Goal: Find specific page/section: Find specific page/section

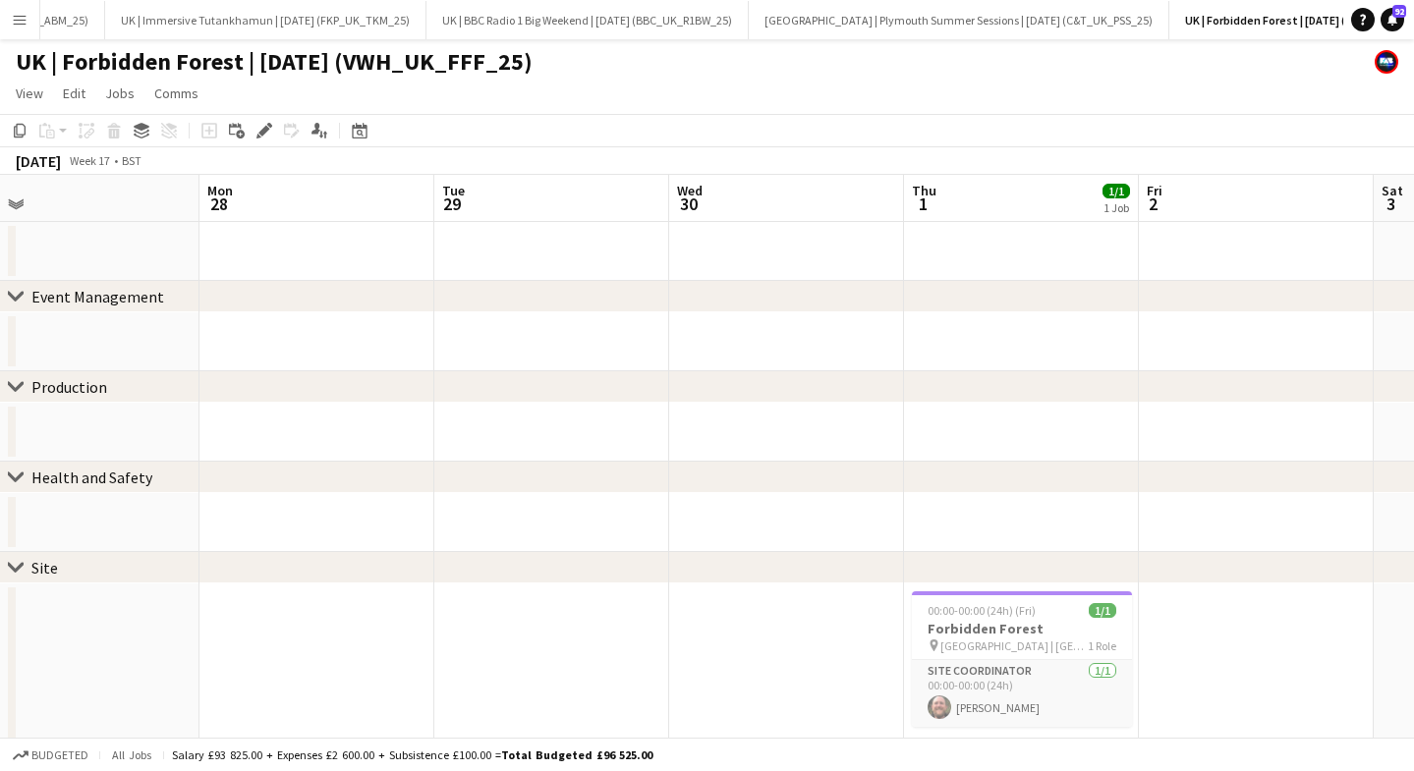
click at [14, 25] on app-icon "Menu" at bounding box center [20, 20] width 16 height 16
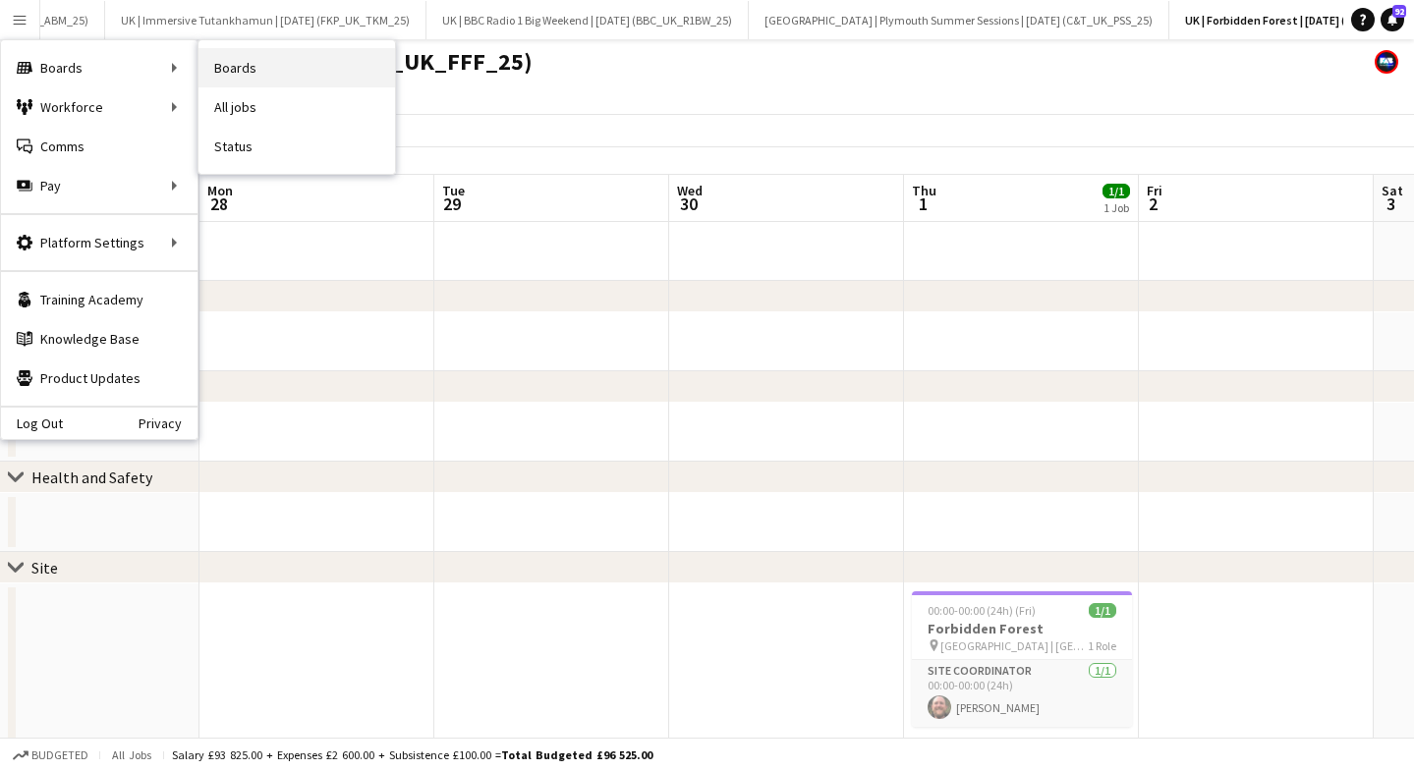
click at [256, 78] on link "Boards" at bounding box center [296, 67] width 196 height 39
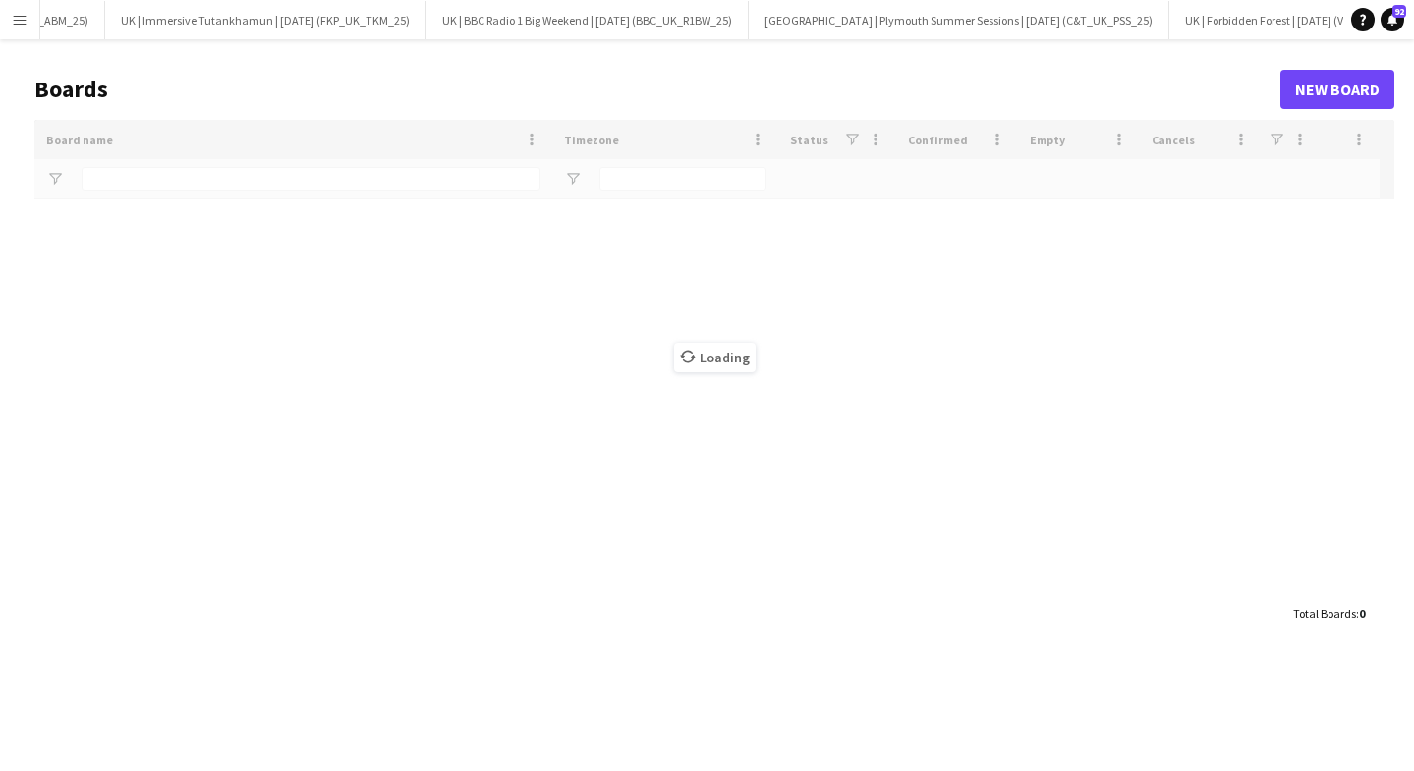
scroll to position [0, 2792]
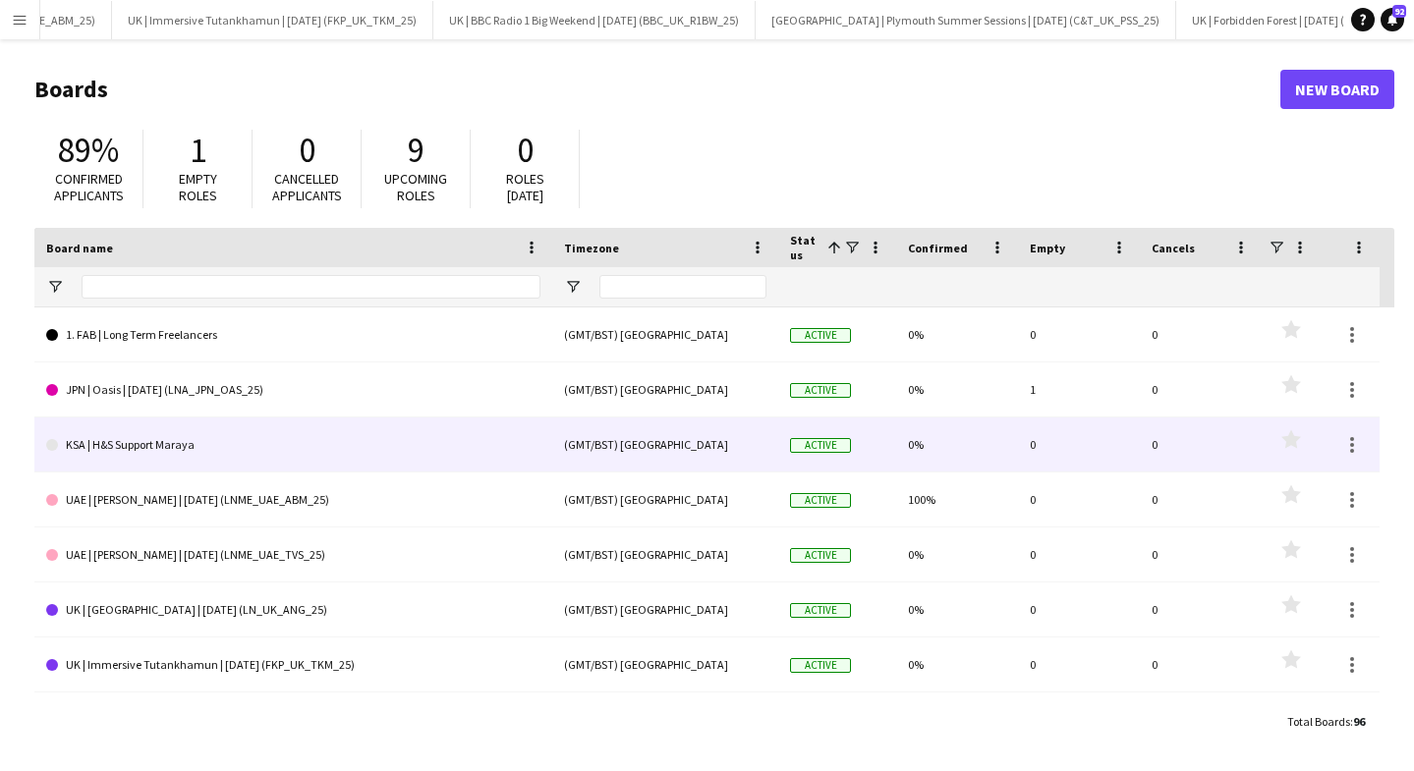
click at [1366, 444] on div at bounding box center [1349, 444] width 59 height 54
click at [1361, 444] on div at bounding box center [1352, 445] width 24 height 24
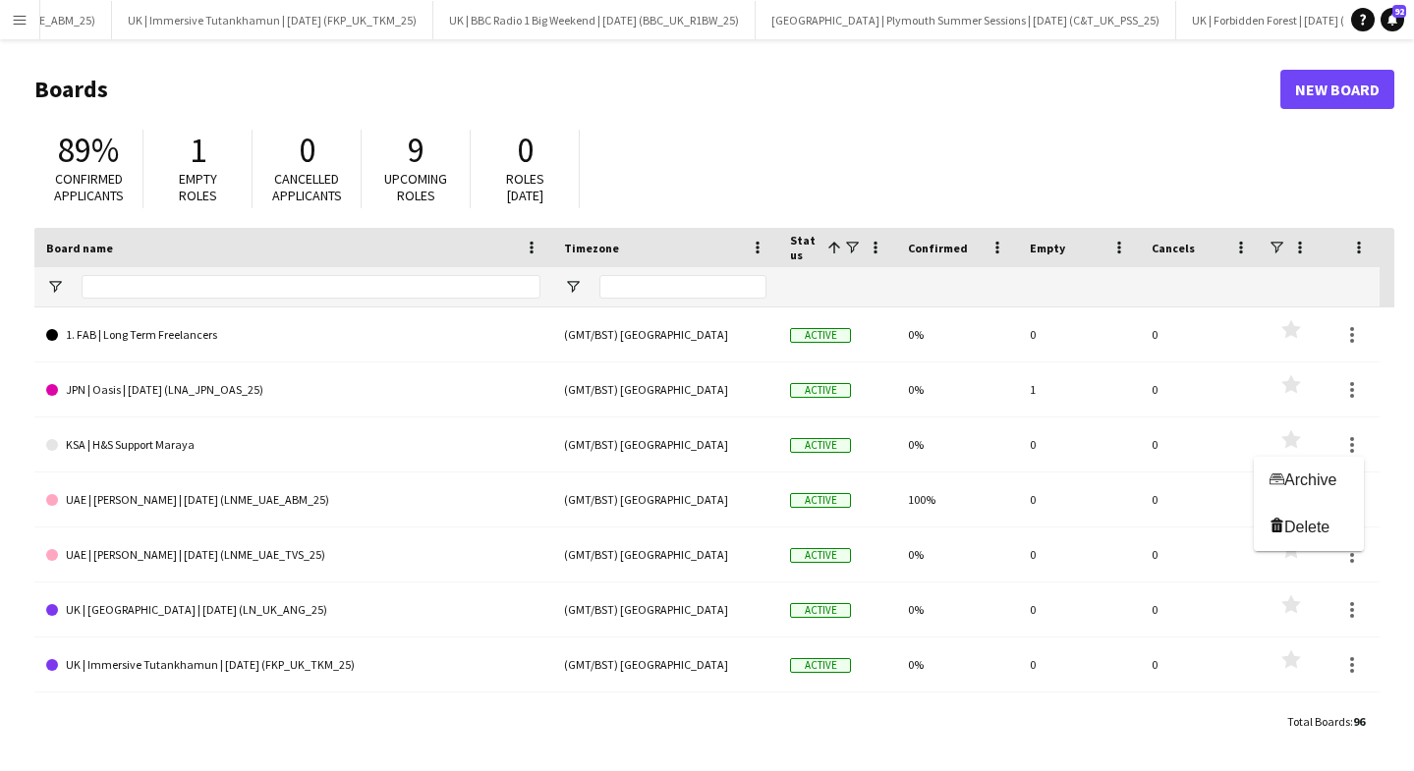
click at [483, 426] on div at bounding box center [707, 385] width 1414 height 771
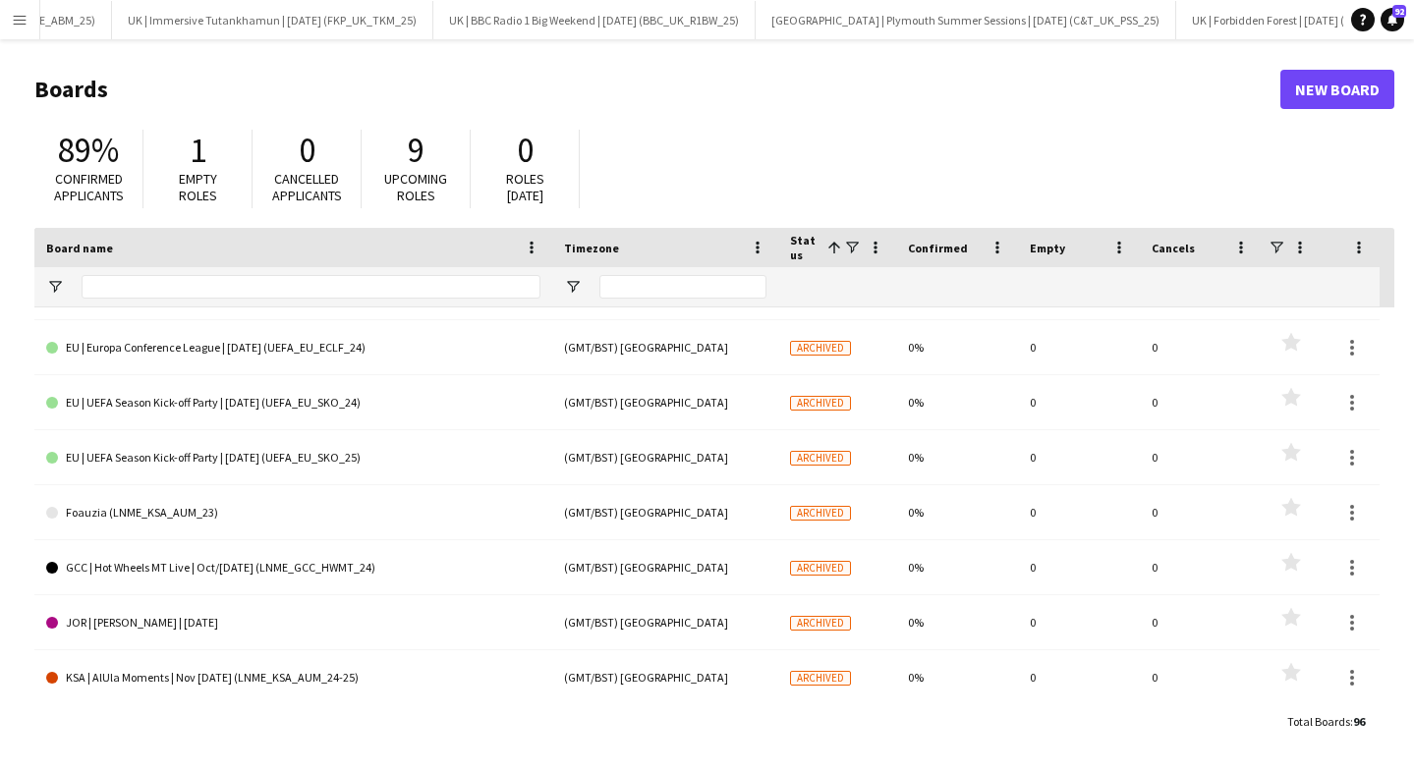
scroll to position [0, 0]
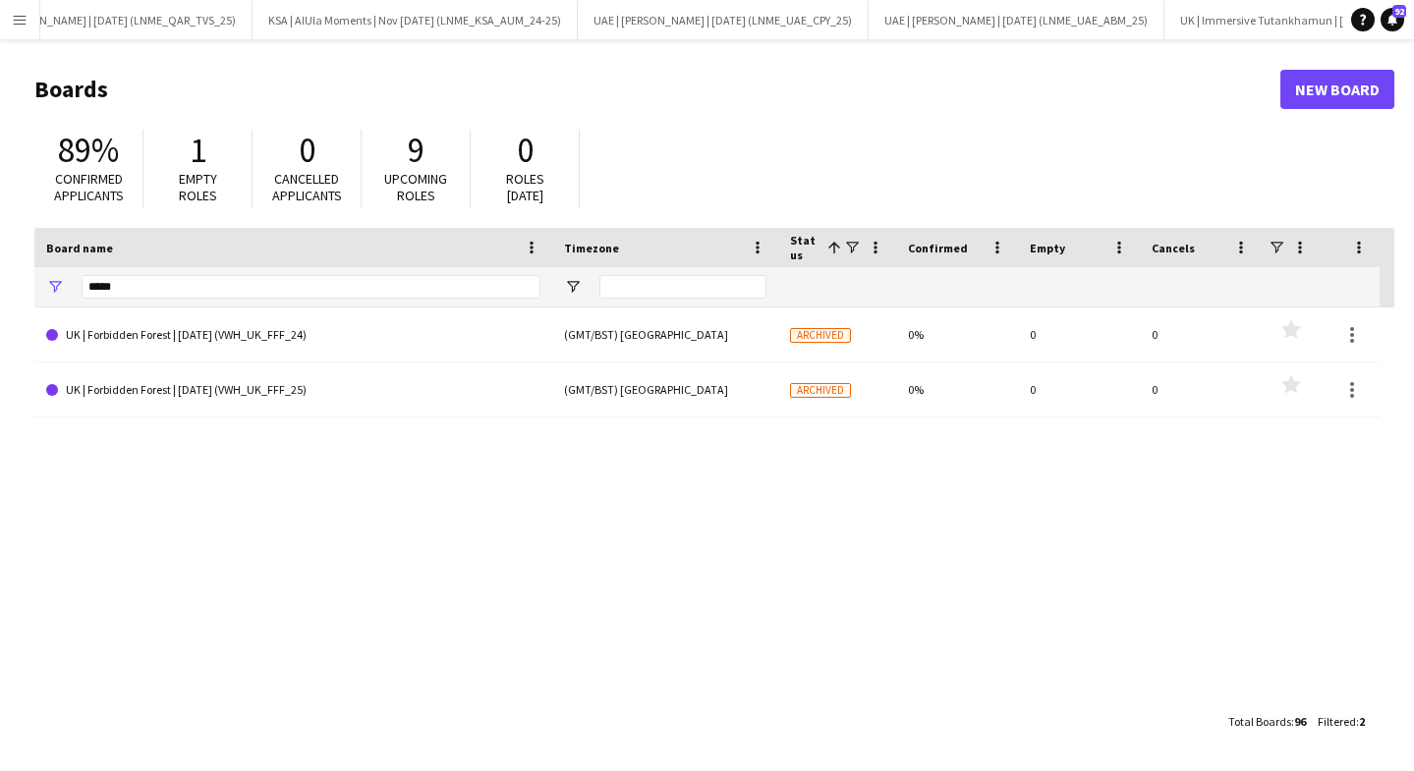
scroll to position [0, 1834]
click at [150, 290] on input "*****" at bounding box center [311, 287] width 459 height 24
type input "*"
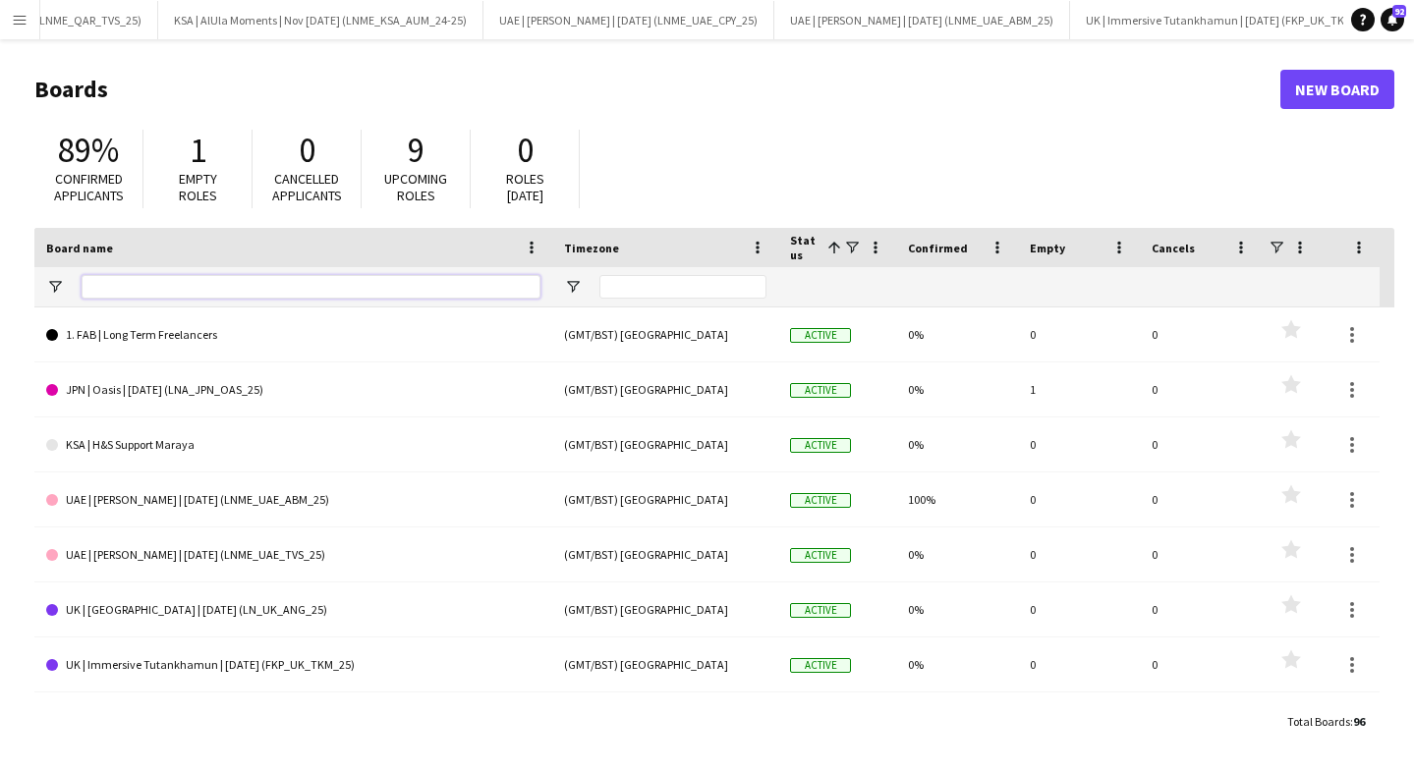
click at [142, 282] on input "Board name Filter Input" at bounding box center [311, 287] width 459 height 24
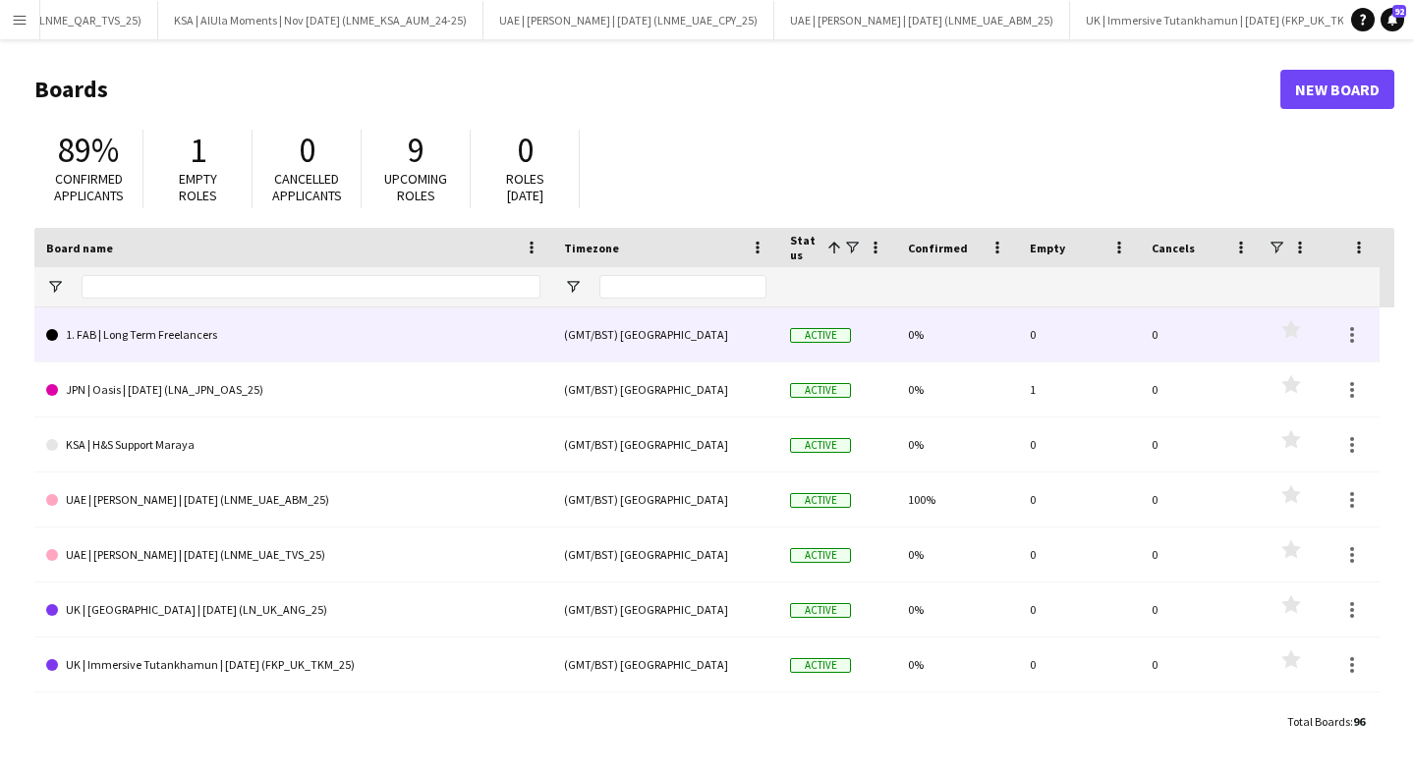
click at [209, 328] on link "1. FAB | Long Term Freelancers" at bounding box center [293, 334] width 494 height 55
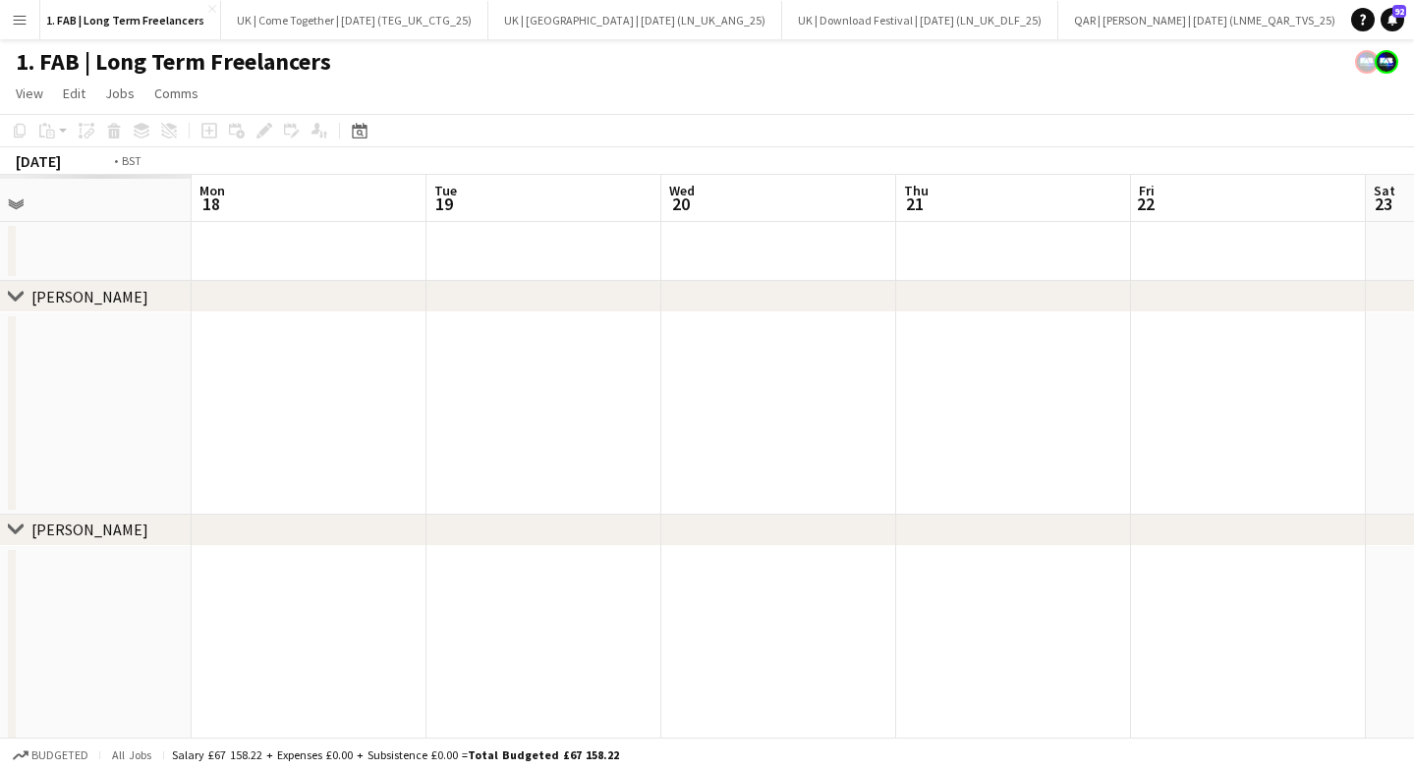
scroll to position [0, 516]
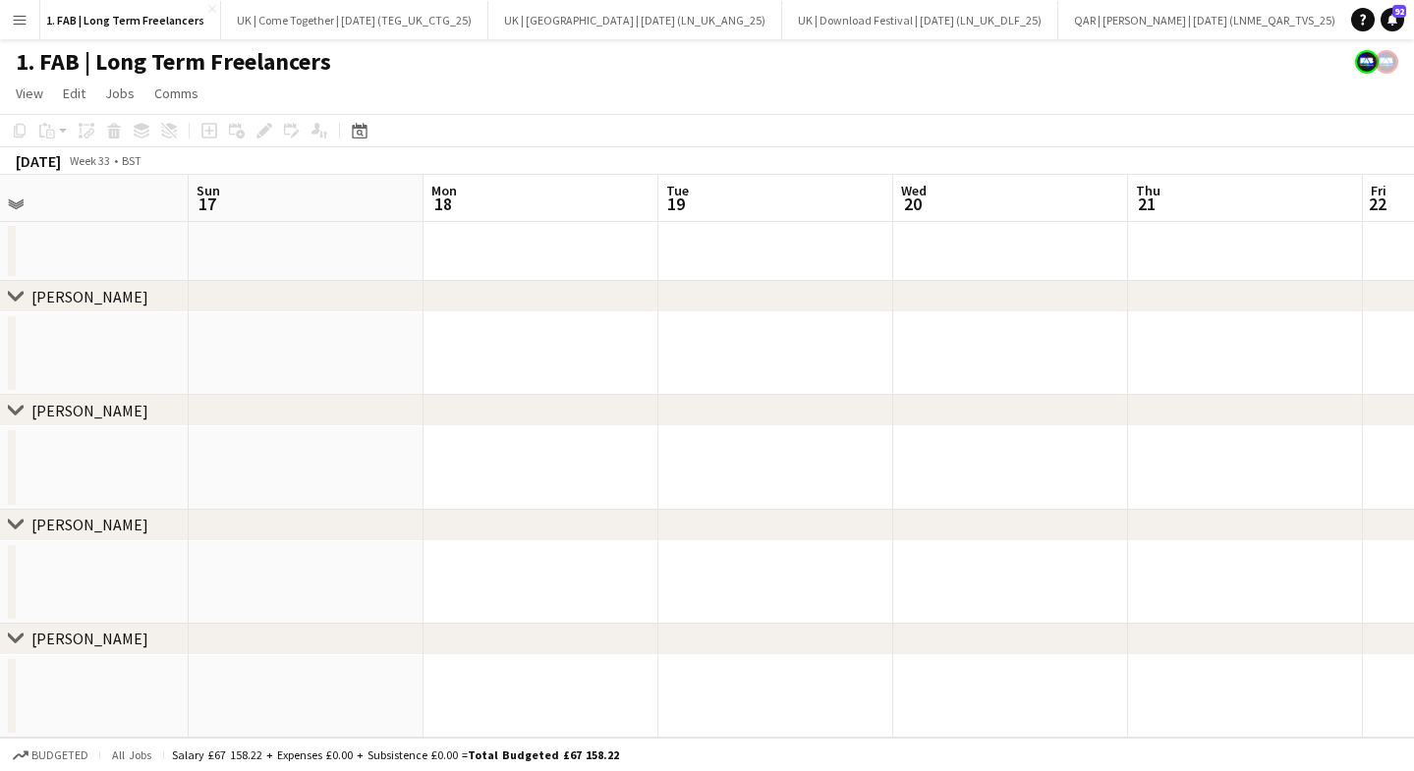
click at [72, 434] on app-date-cell at bounding box center [71, 467] width 235 height 83
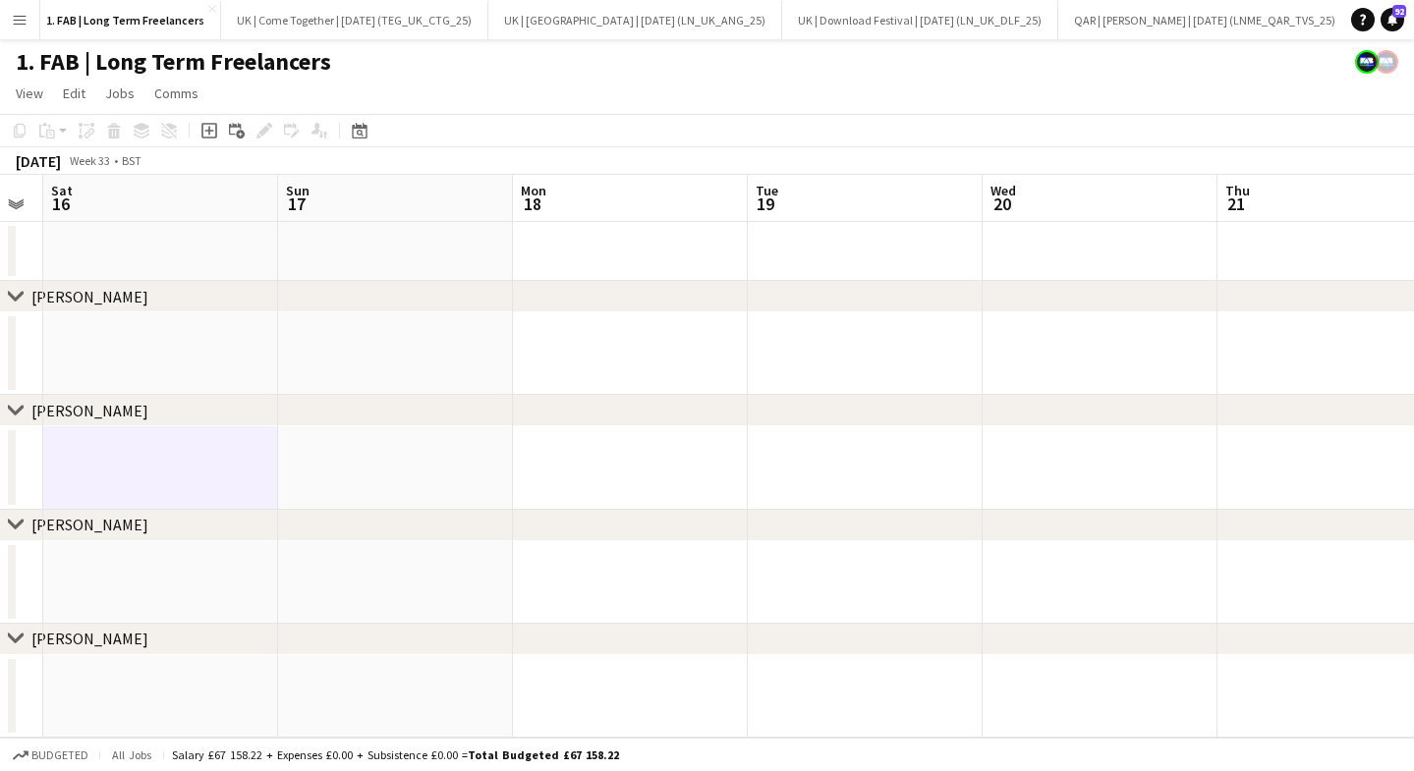
scroll to position [0, 418]
